Goal: Information Seeking & Learning: Learn about a topic

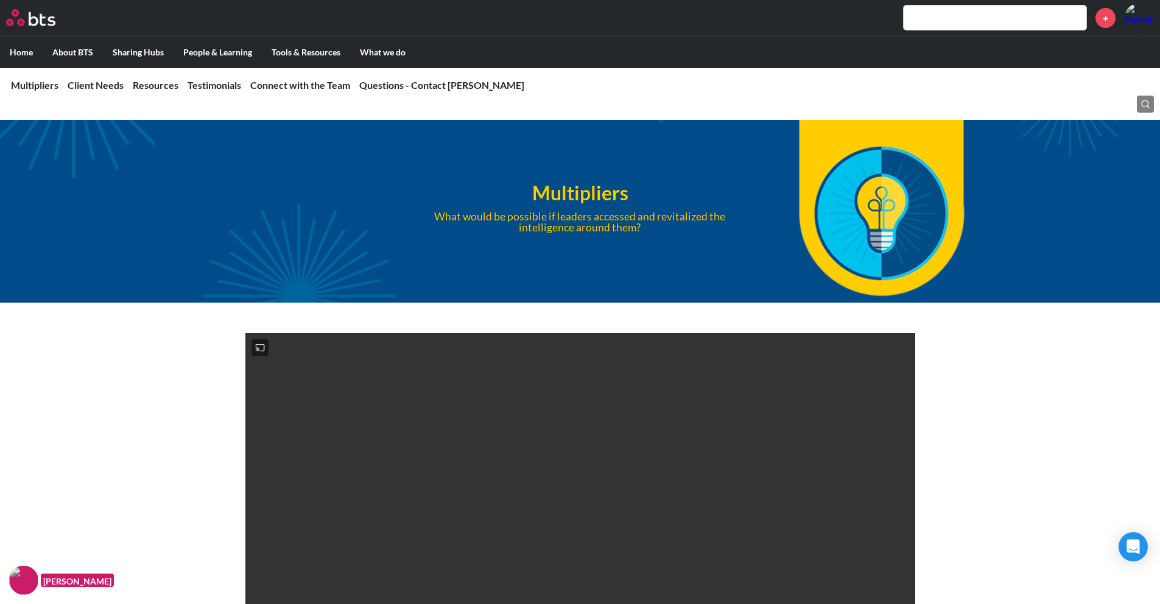
drag, startPoint x: 952, startPoint y: 74, endPoint x: 952, endPoint y: 21, distance: 53.6
click at [952, 21] on input "text" at bounding box center [995, 17] width 183 height 24
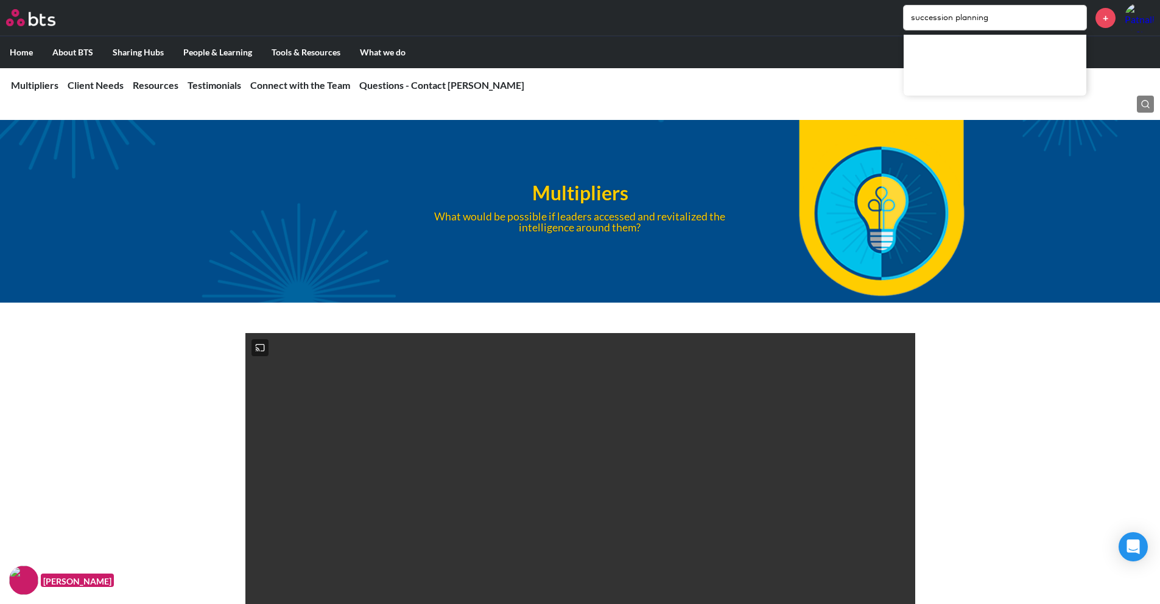
type input "succession planning"
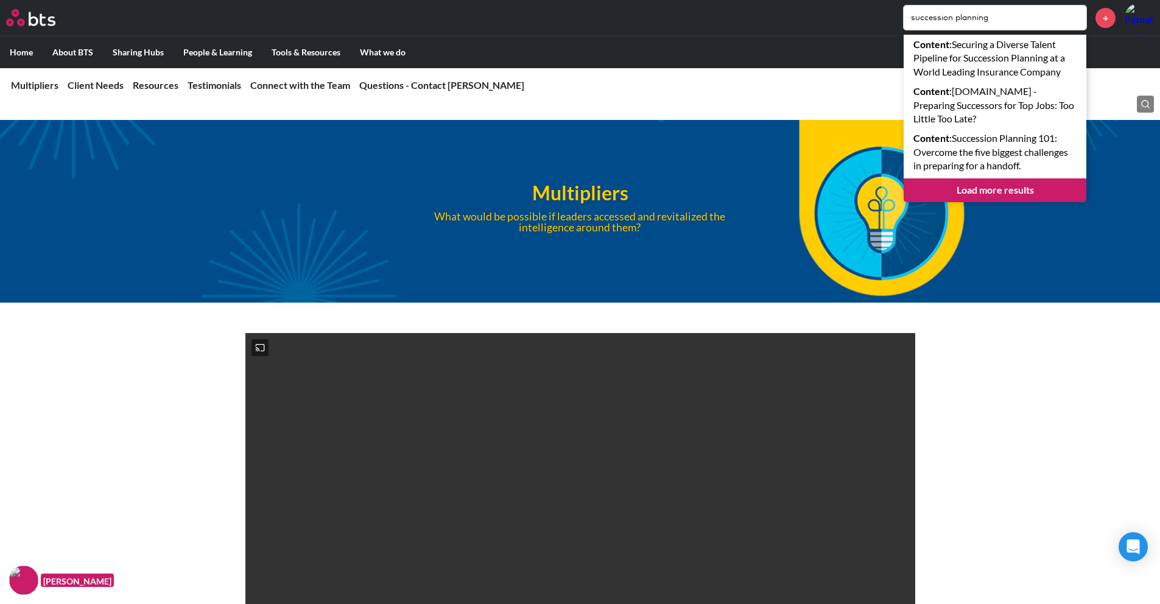
click at [992, 192] on link "Load more results" at bounding box center [995, 189] width 183 height 23
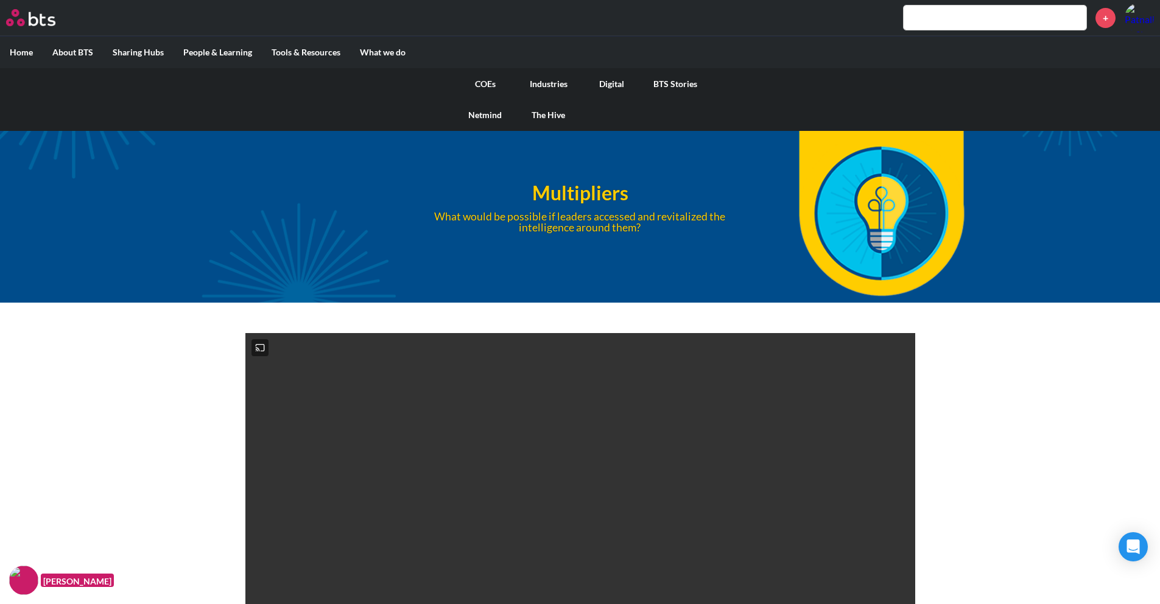
click at [549, 90] on link "Industries" at bounding box center [548, 84] width 63 height 32
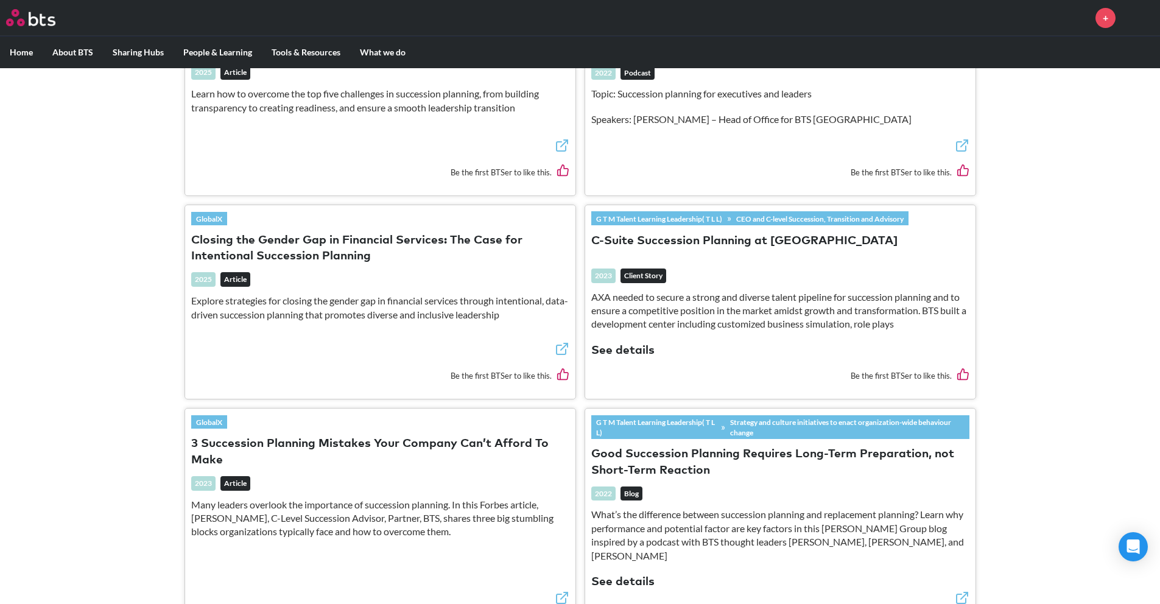
scroll to position [688, 0]
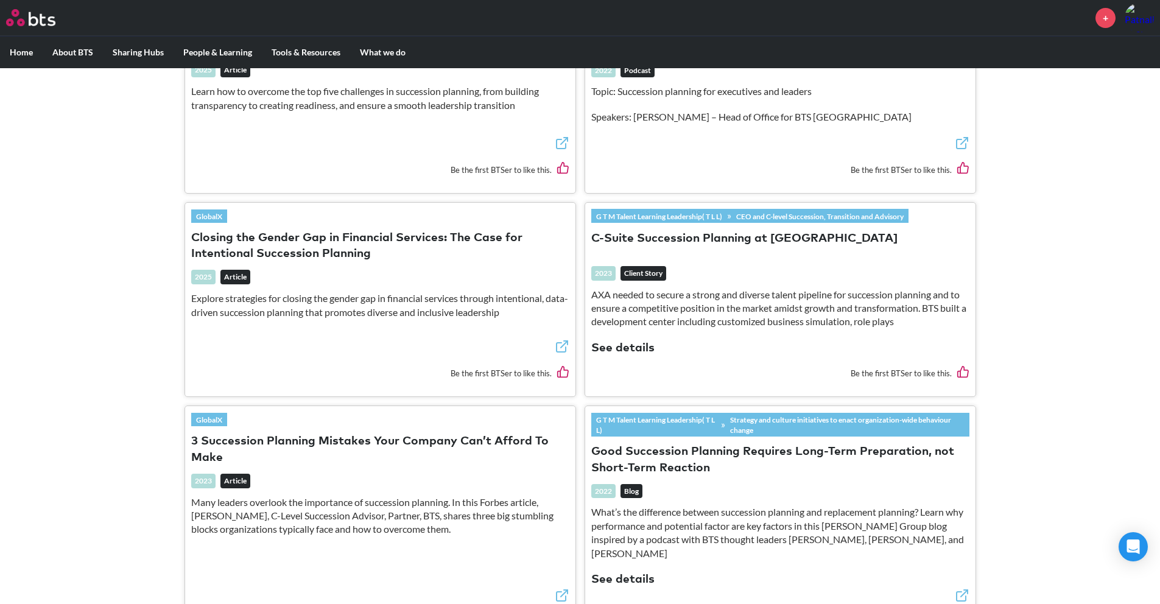
click at [653, 268] on em "Client Story" at bounding box center [644, 273] width 46 height 15
click at [627, 342] on button "See details" at bounding box center [622, 348] width 63 height 16
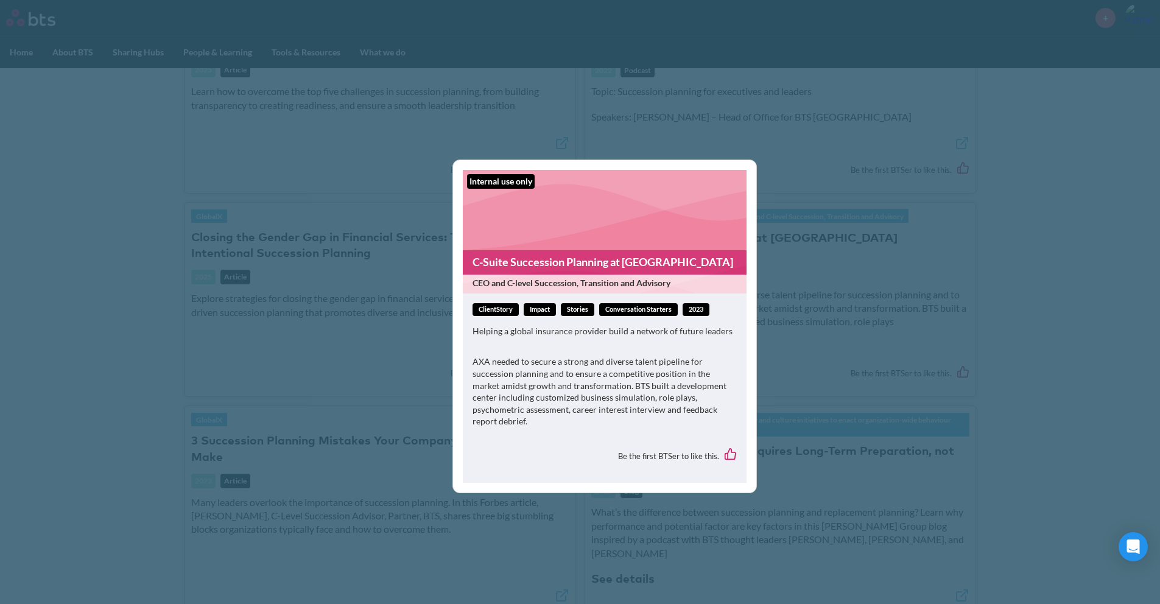
click at [563, 274] on link "C-Suite Succession Planning at [GEOGRAPHIC_DATA]" at bounding box center [605, 262] width 284 height 24
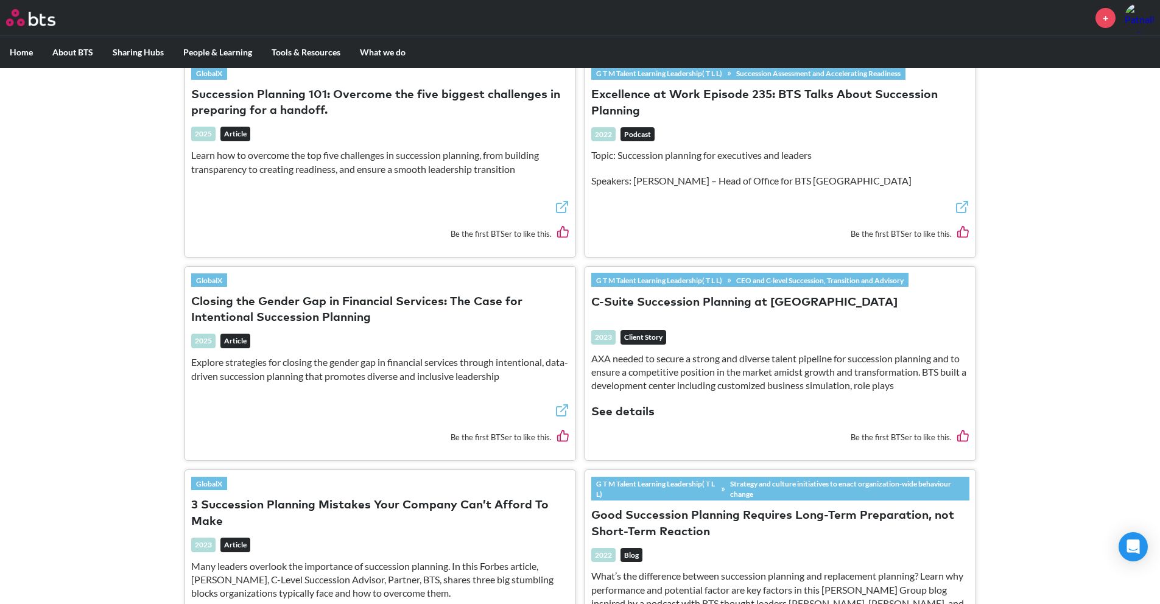
scroll to position [1231, 0]
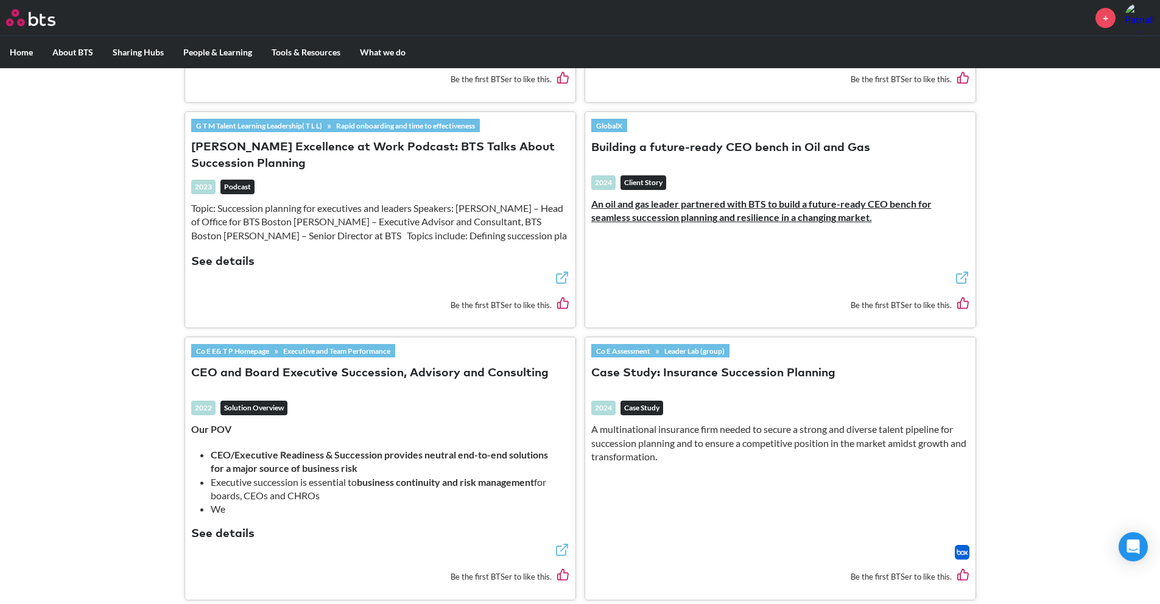
click at [262, 401] on em "Solution Overview" at bounding box center [253, 408] width 67 height 15
click at [318, 365] on button "CEO and Board Executive Succession, Advisory and Consulting" at bounding box center [370, 373] width 358 height 16
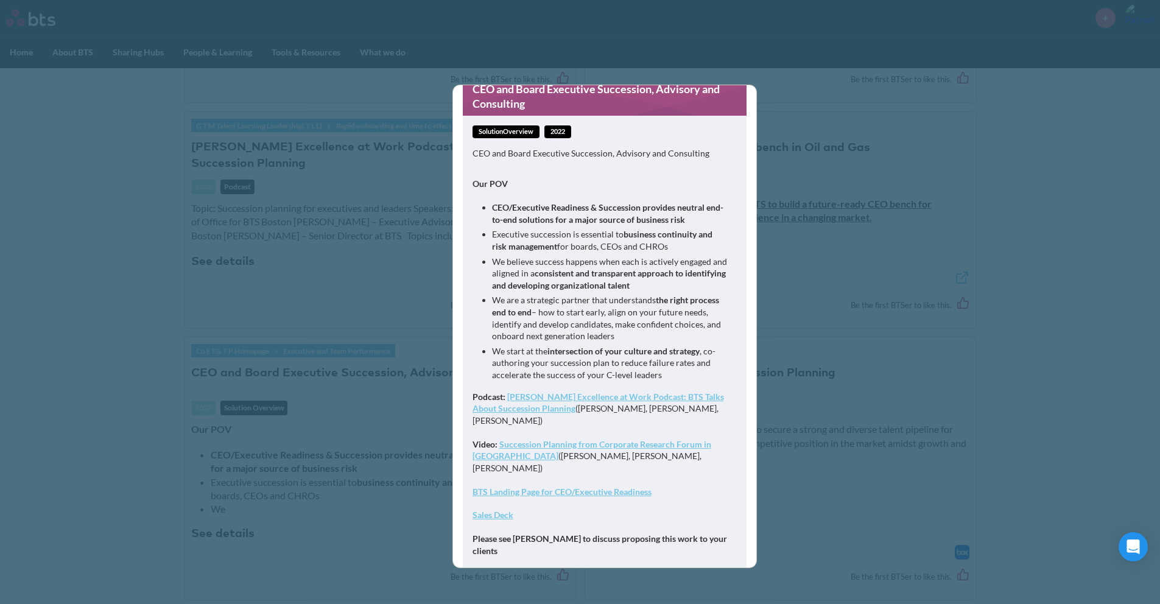
scroll to position [107, 0]
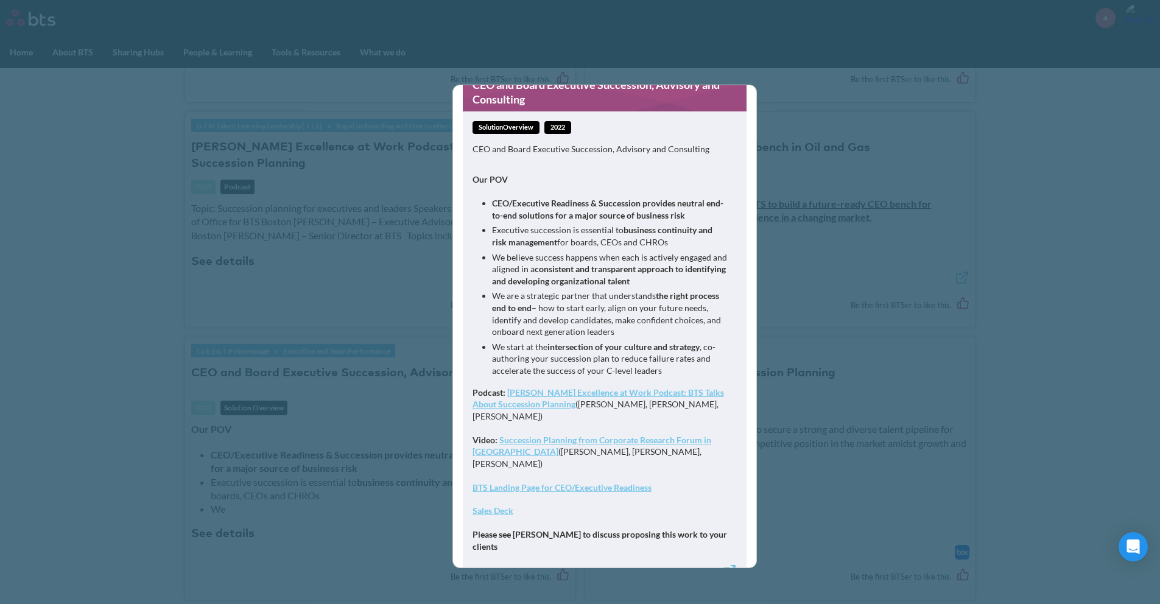
click at [504, 505] on strong "Sales Deck" at bounding box center [493, 510] width 41 height 10
click at [419, 463] on div "CEO and Board Executive Succession, Advisory and Consulting solutionOverview 20…" at bounding box center [580, 302] width 1160 height 604
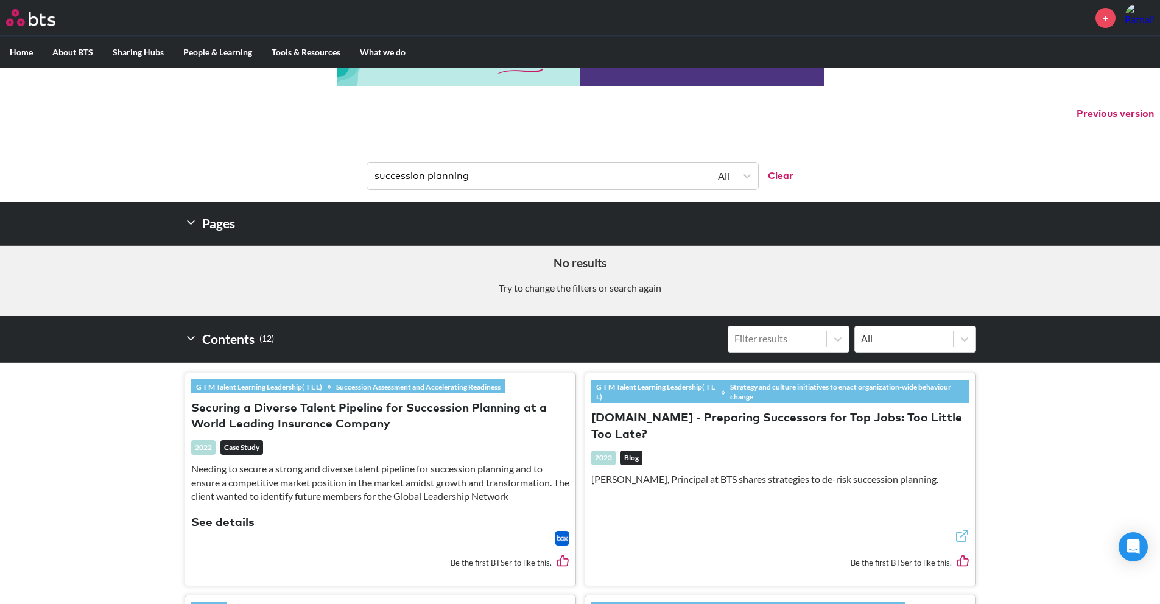
scroll to position [0, 0]
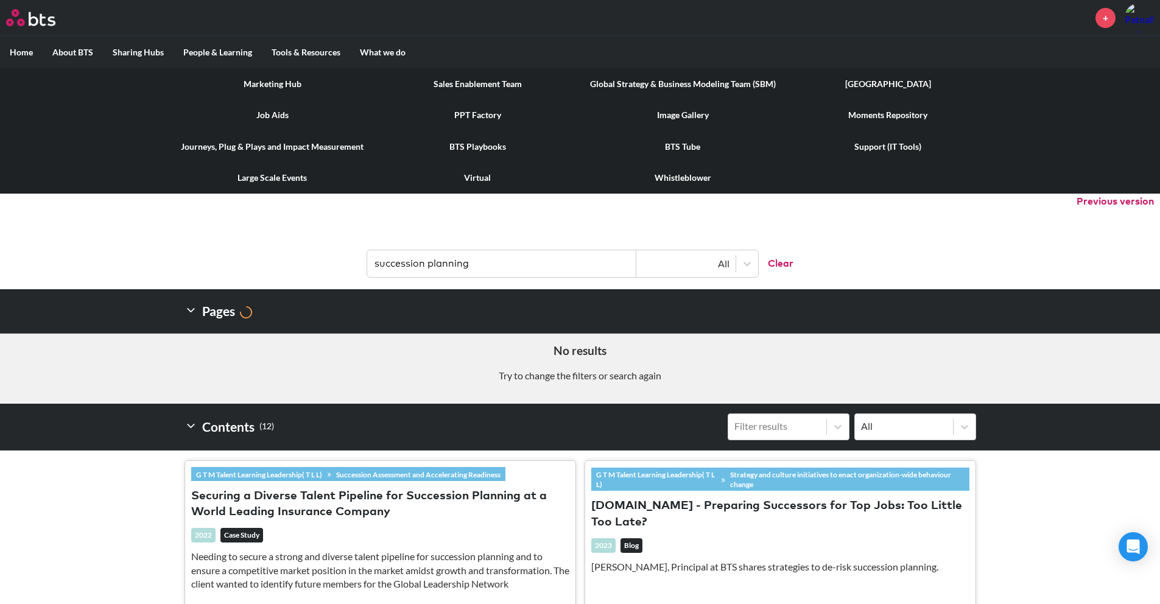
click at [306, 49] on label "Tools & Resources" at bounding box center [306, 53] width 88 height 32
click at [0, 0] on input "Tools & Resources" at bounding box center [0, 0] width 0 height 0
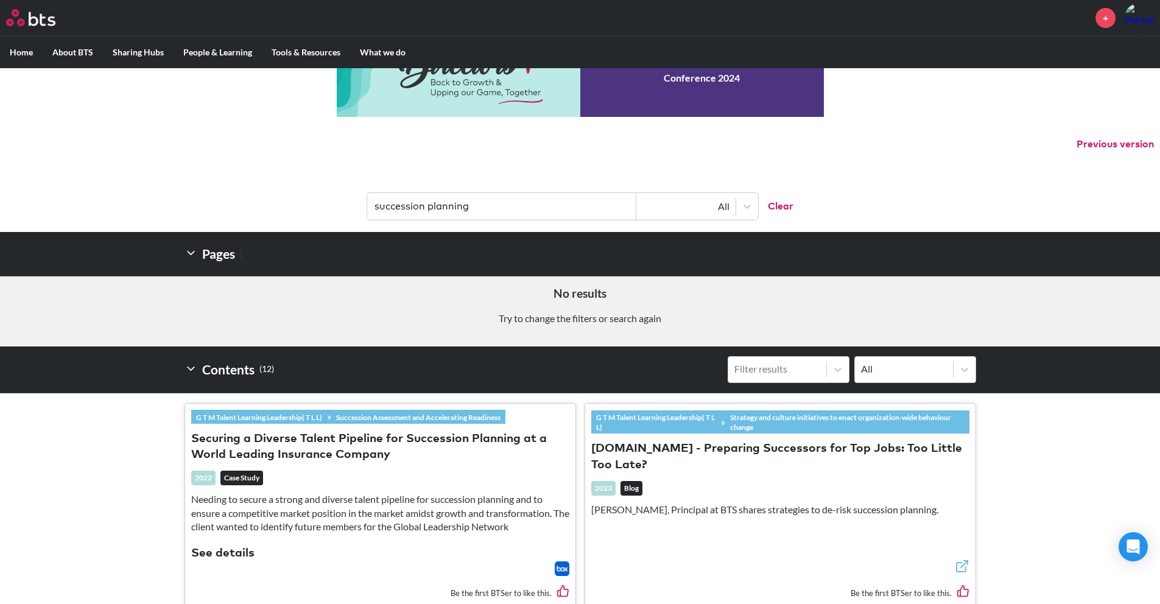
scroll to position [130, 0]
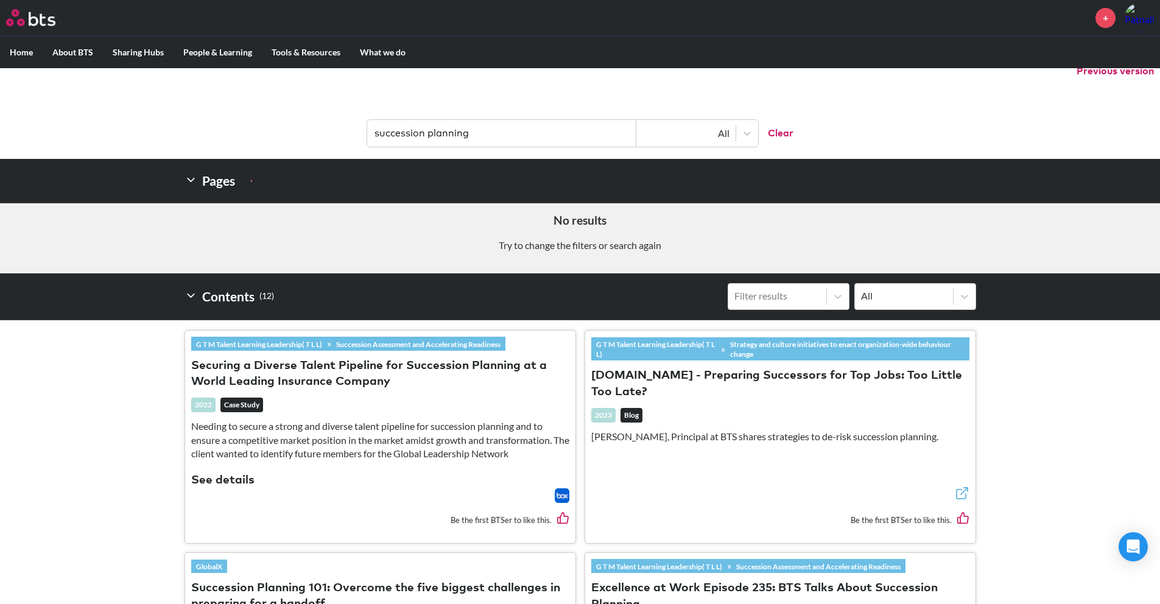
click at [211, 482] on button "See details" at bounding box center [222, 481] width 63 height 16
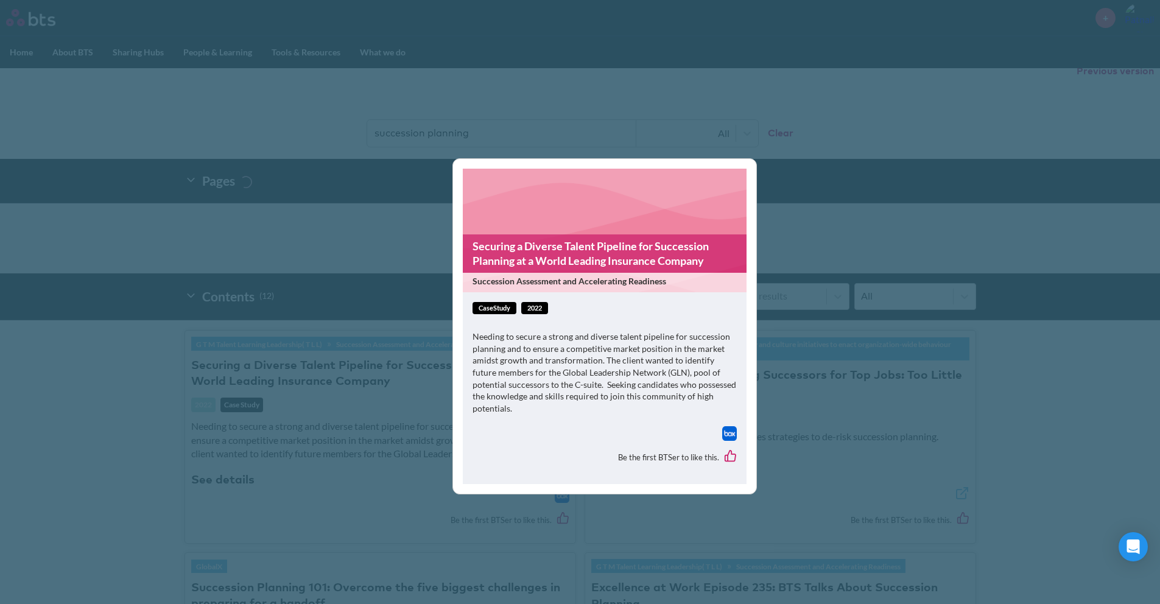
click at [211, 482] on div "Securing a Diverse Talent Pipeline for Succession Planning at a World Leading I…" at bounding box center [580, 302] width 1160 height 604
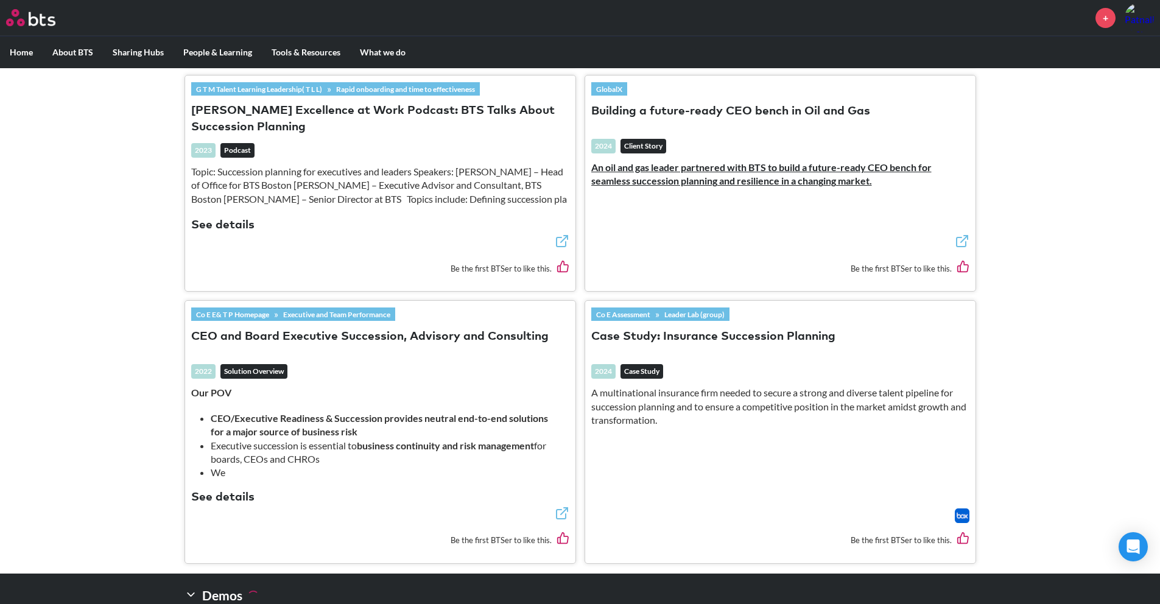
scroll to position [1337, 0]
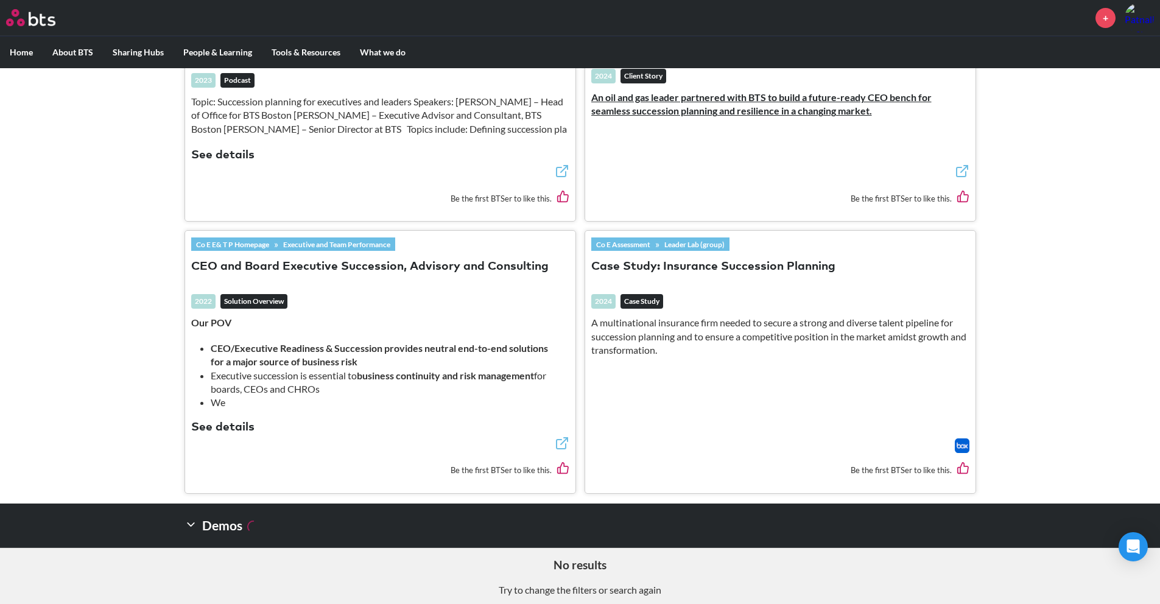
click at [234, 420] on button "See details" at bounding box center [222, 428] width 63 height 16
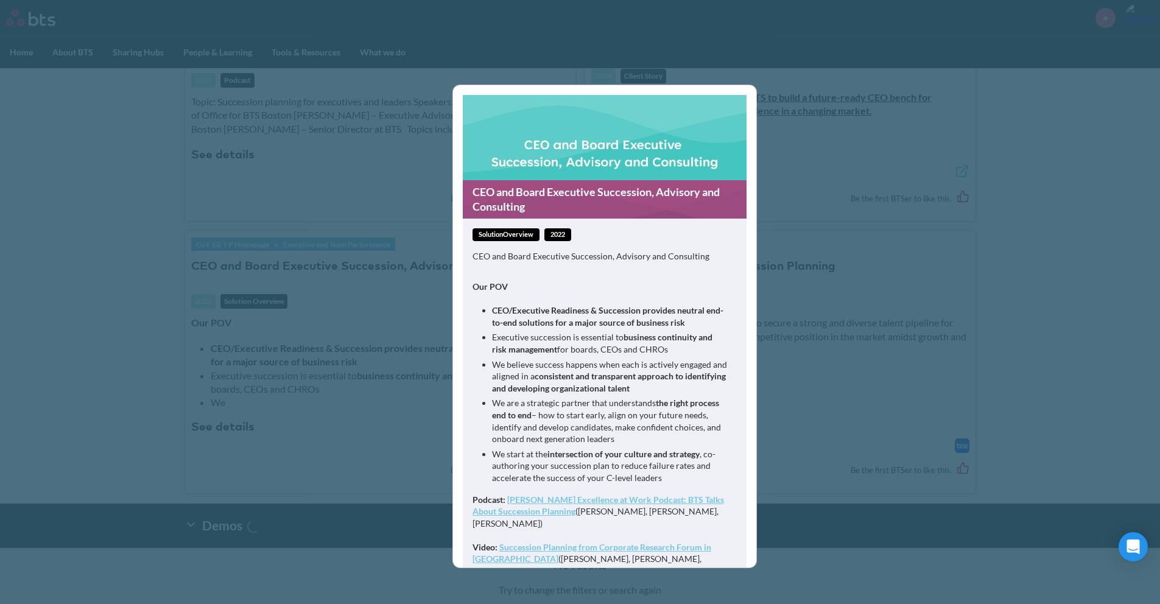
scroll to position [163, 0]
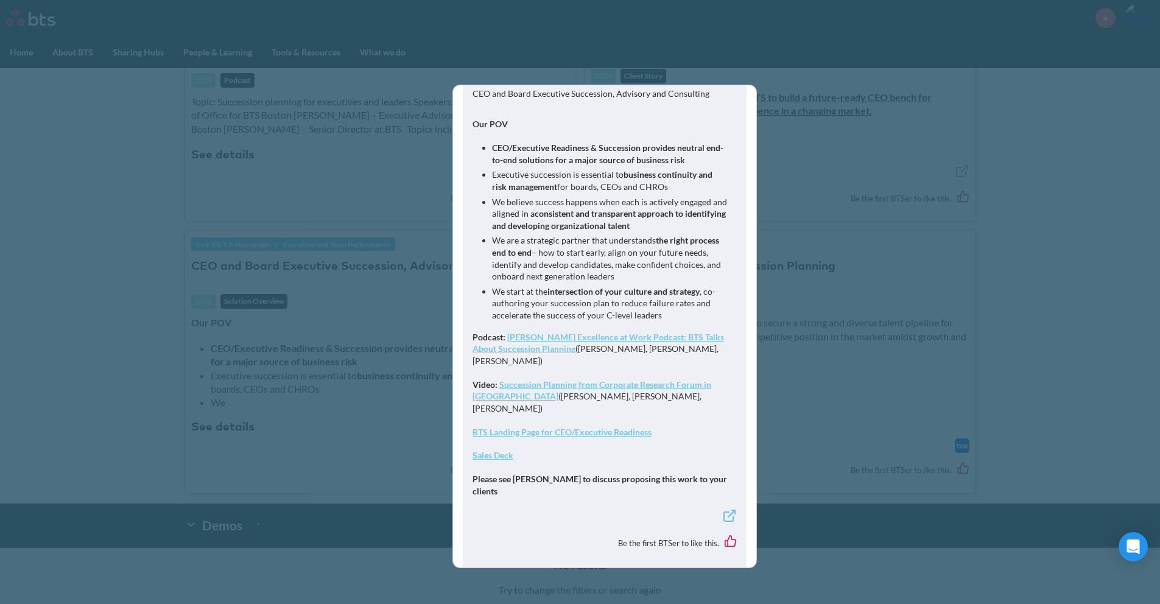
click at [533, 427] on strong "BTS Landing Page for CEO/Executive Readiness" at bounding box center [562, 432] width 179 height 10
click at [833, 154] on div "CEO and Board Executive Succession, Advisory and Consulting solutionOverview 20…" at bounding box center [580, 302] width 1160 height 604
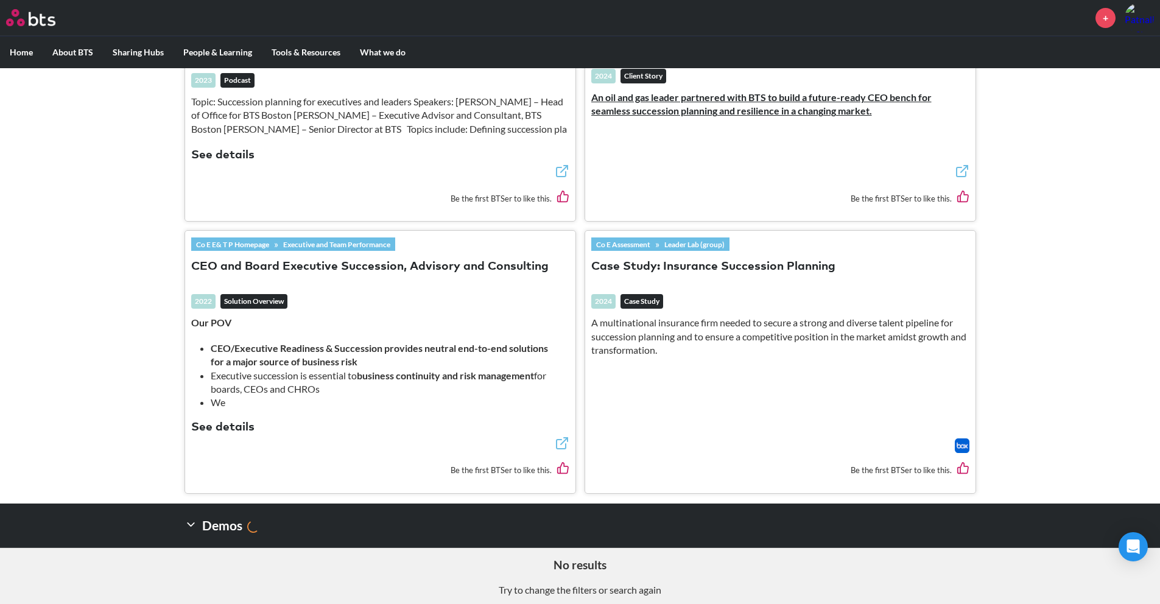
click at [708, 259] on button "Case Study: Insurance Succession Planning" at bounding box center [713, 267] width 244 height 16
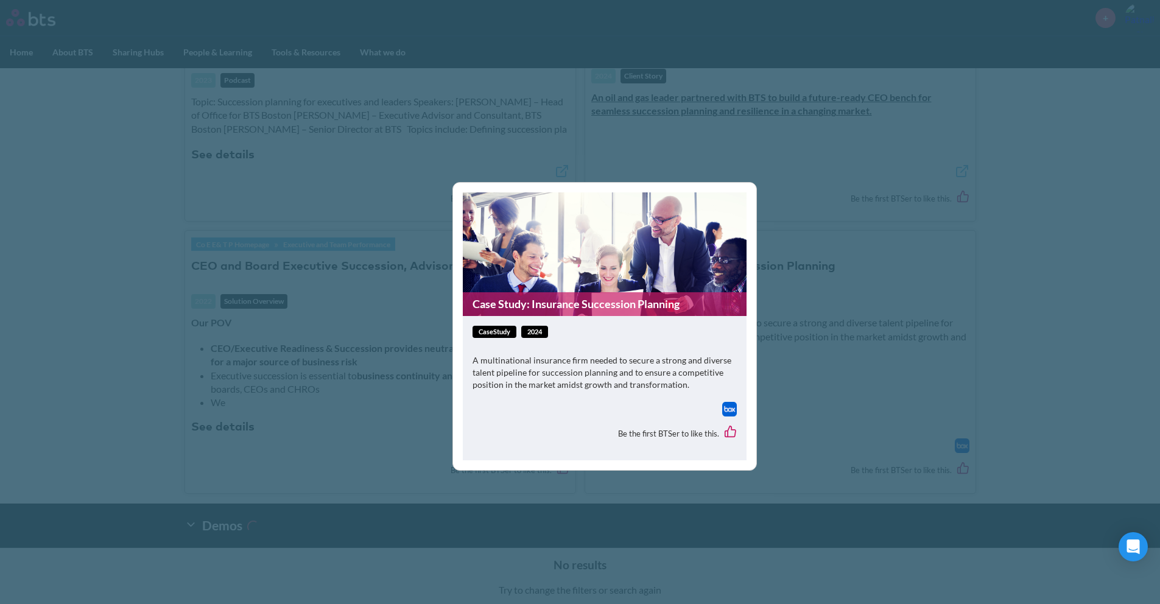
click at [865, 302] on div "Case Study: Insurance Succession Planning caseStudy 2024 A multinational insura…" at bounding box center [580, 302] width 1160 height 604
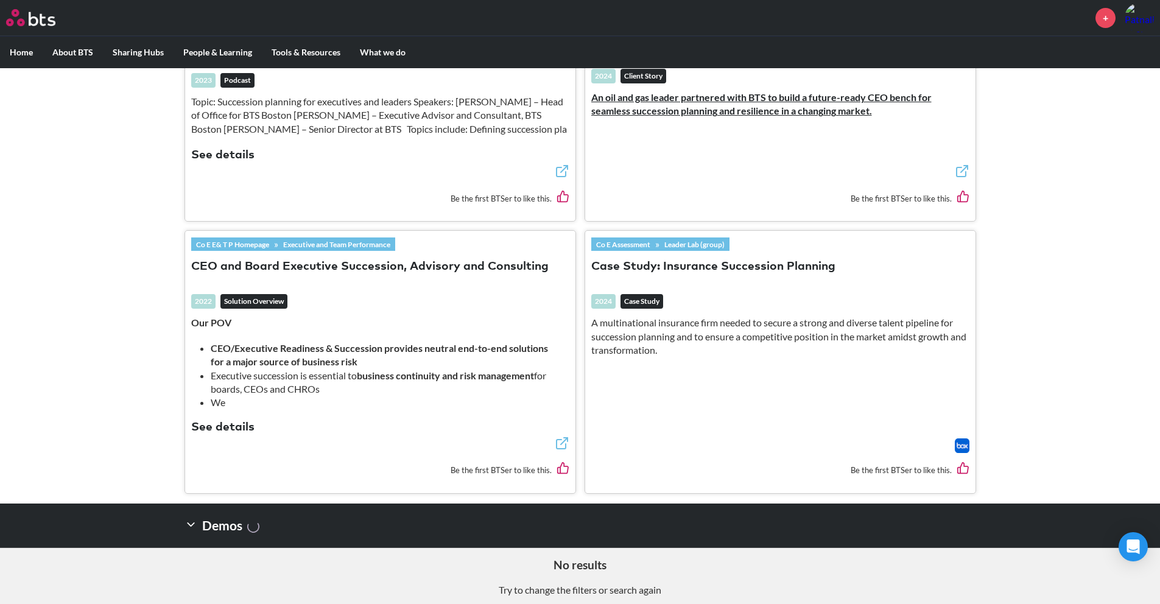
click at [784, 272] on h3 "Case Study: Insurance Succession Planning" at bounding box center [780, 272] width 378 height 29
click at [663, 259] on button "Case Study: Insurance Succession Planning" at bounding box center [713, 267] width 244 height 16
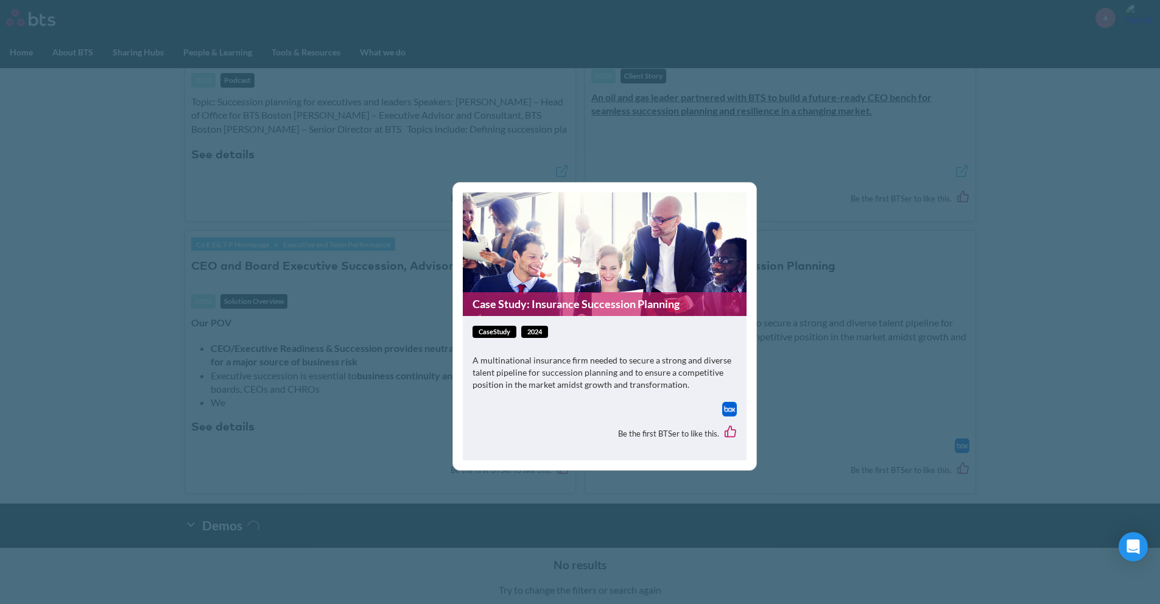
click at [730, 407] on img at bounding box center [729, 409] width 15 height 15
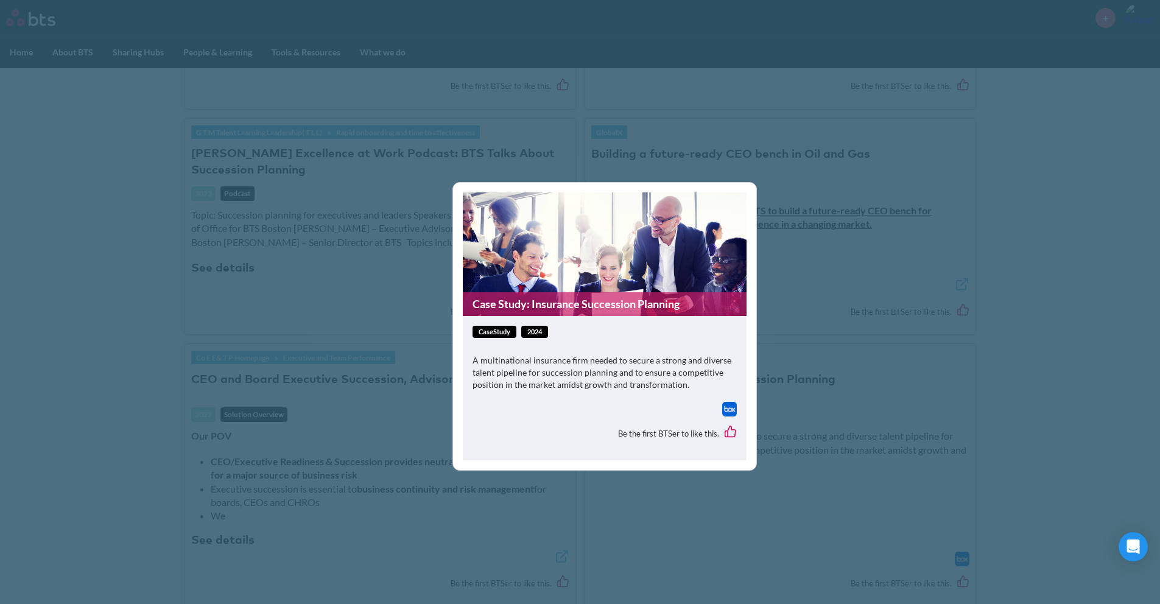
click at [824, 188] on div "Case Study: Insurance Succession Planning caseStudy 2024 A multinational insura…" at bounding box center [580, 302] width 1160 height 604
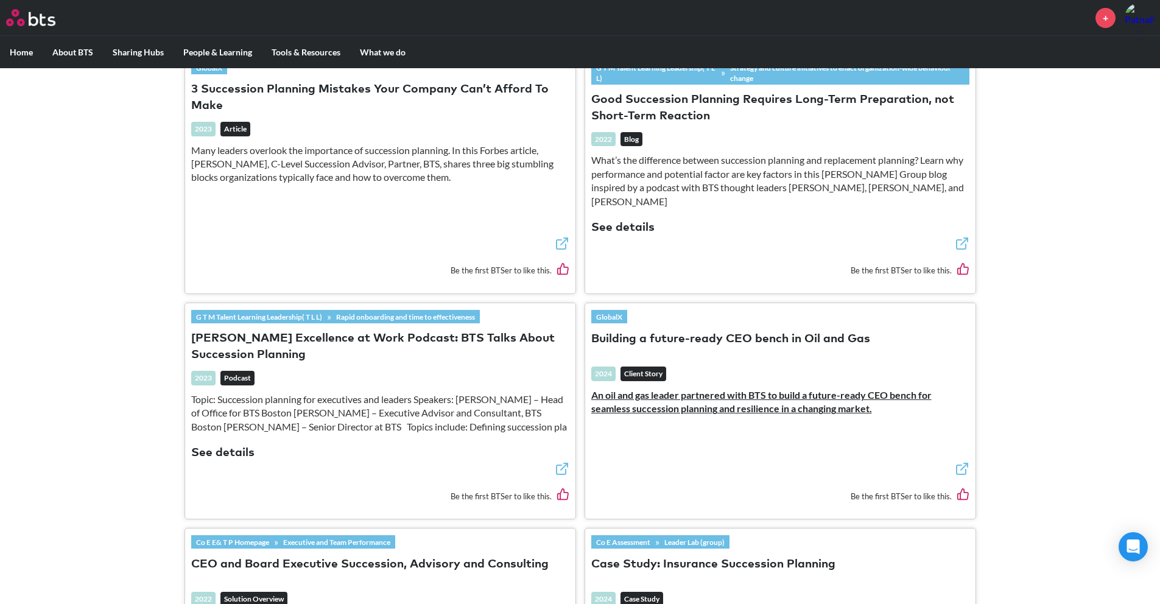
scroll to position [1012, 0]
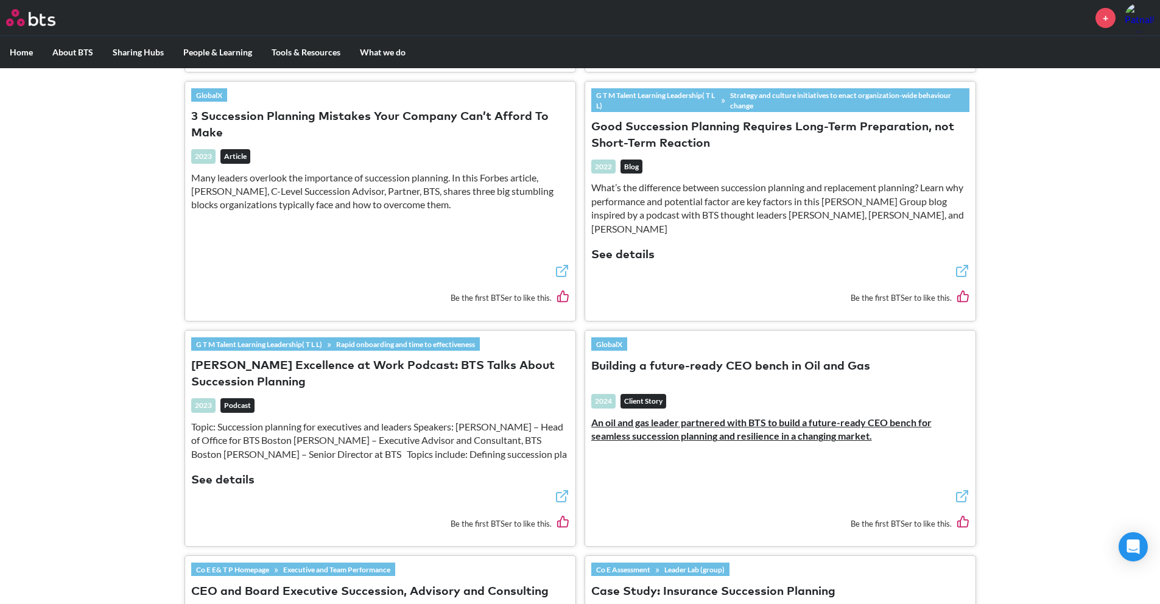
click at [745, 421] on link "An oil and gas leader partnered with BTS to build a future-ready CEO bench for …" at bounding box center [761, 429] width 340 height 25
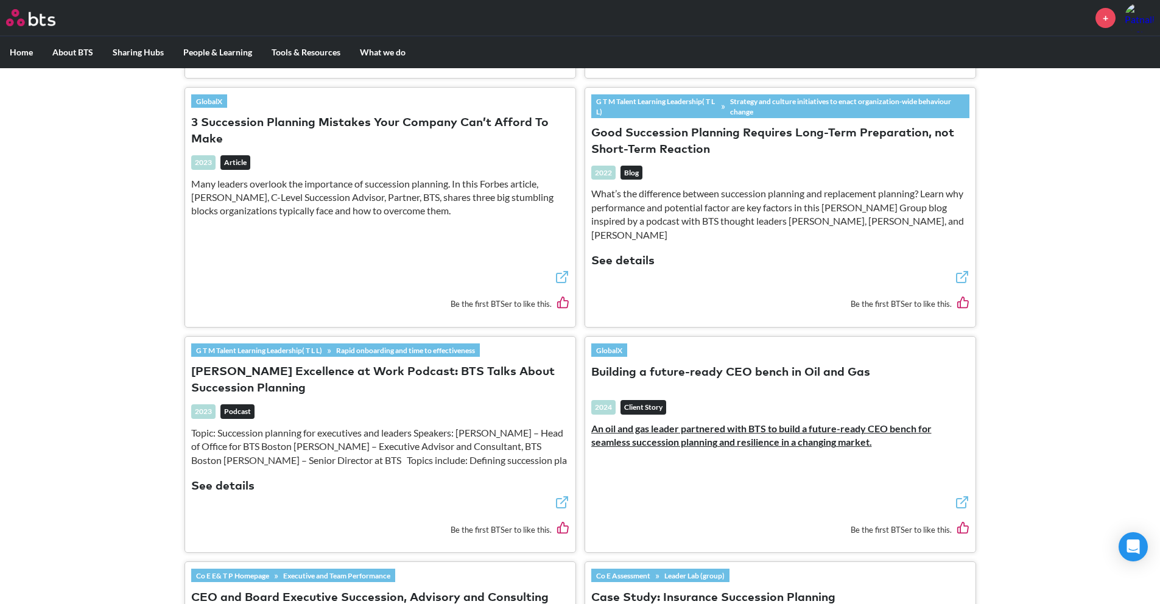
scroll to position [1003, 0]
